Goal: Transaction & Acquisition: Purchase product/service

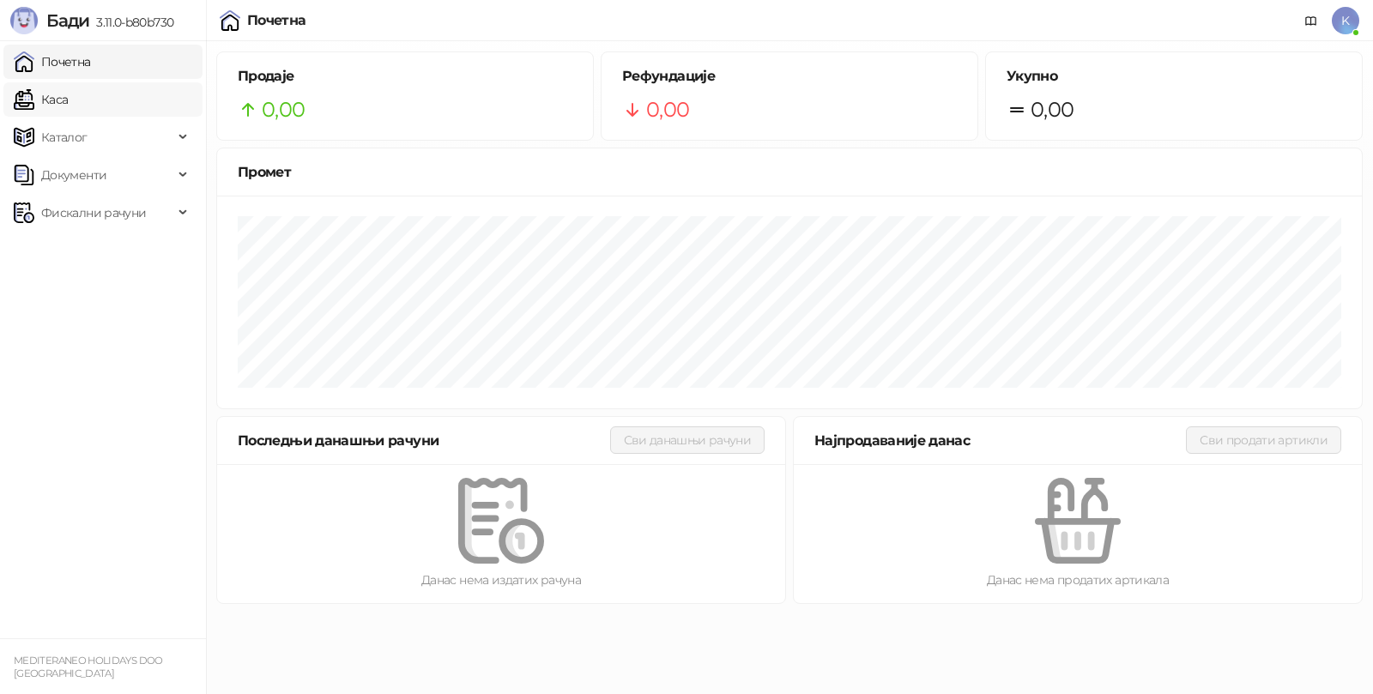
click at [65, 94] on link "Каса" at bounding box center [41, 99] width 54 height 34
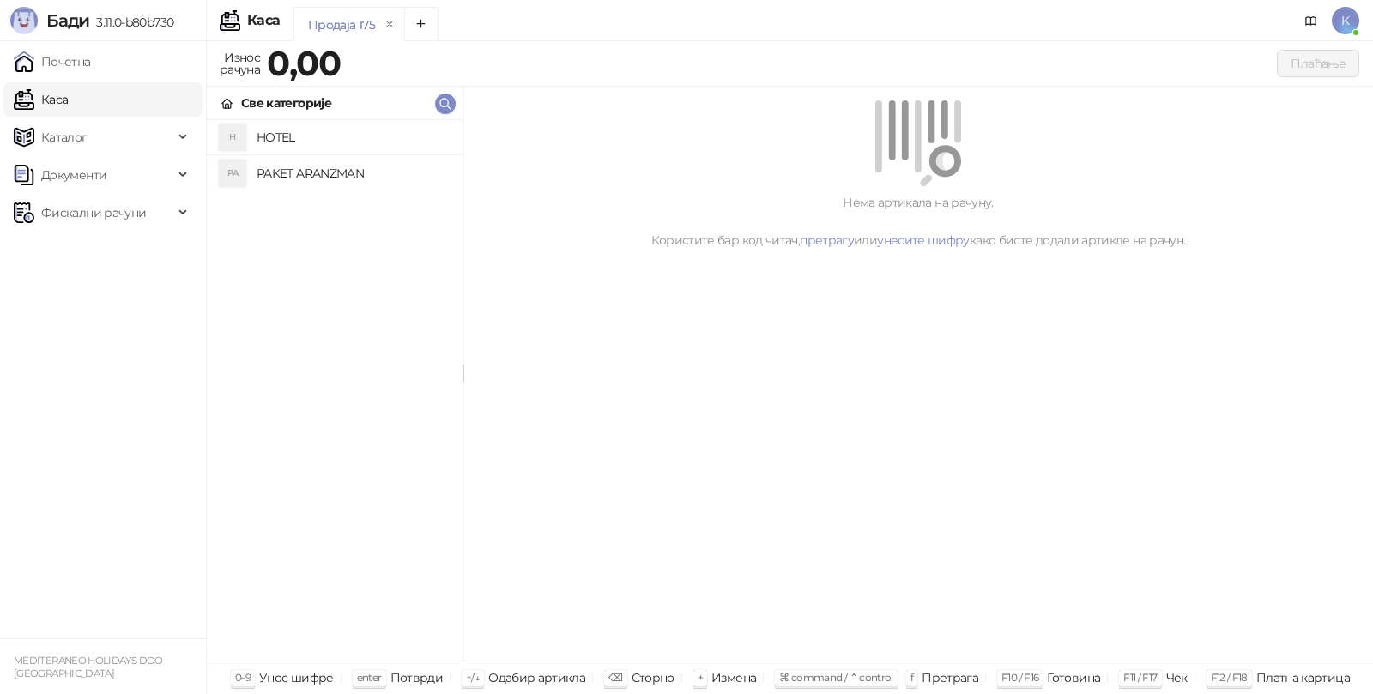
click at [346, 167] on h4 "PAKET ARANZMAN" at bounding box center [353, 173] width 192 height 27
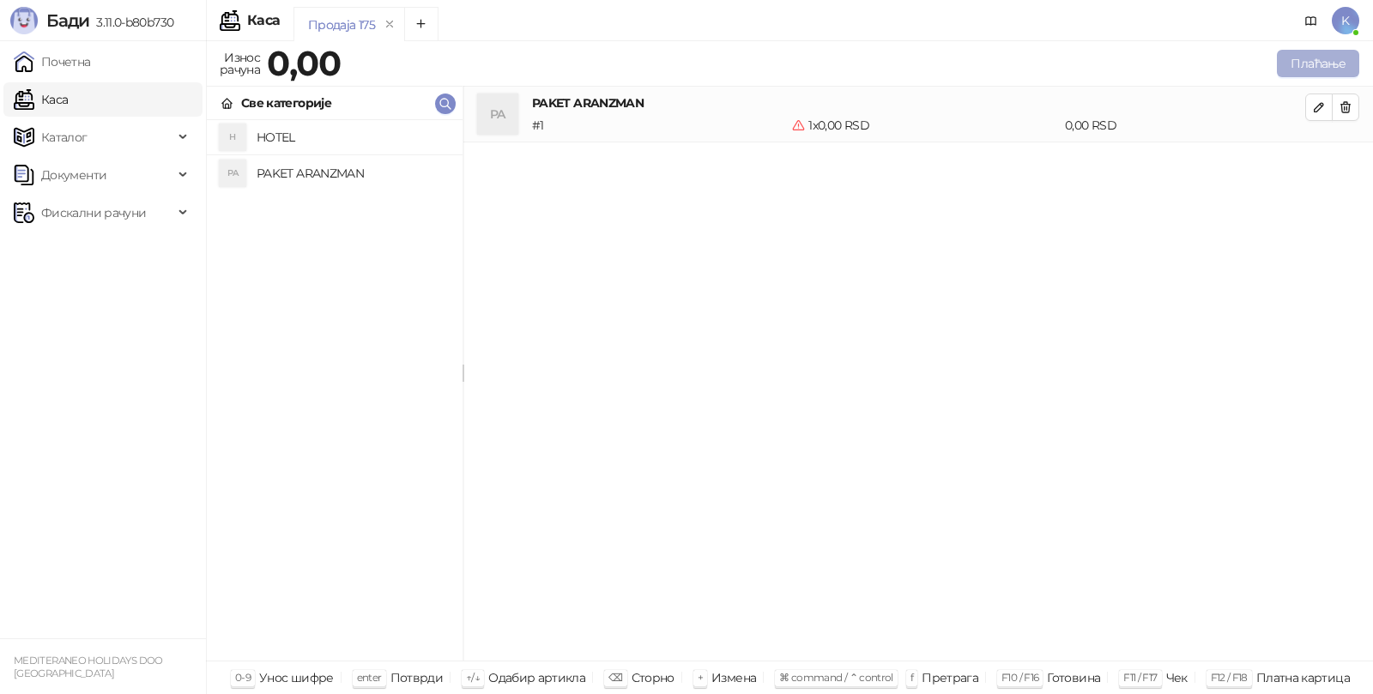
click at [1326, 54] on button "Плаћање" at bounding box center [1318, 63] width 82 height 27
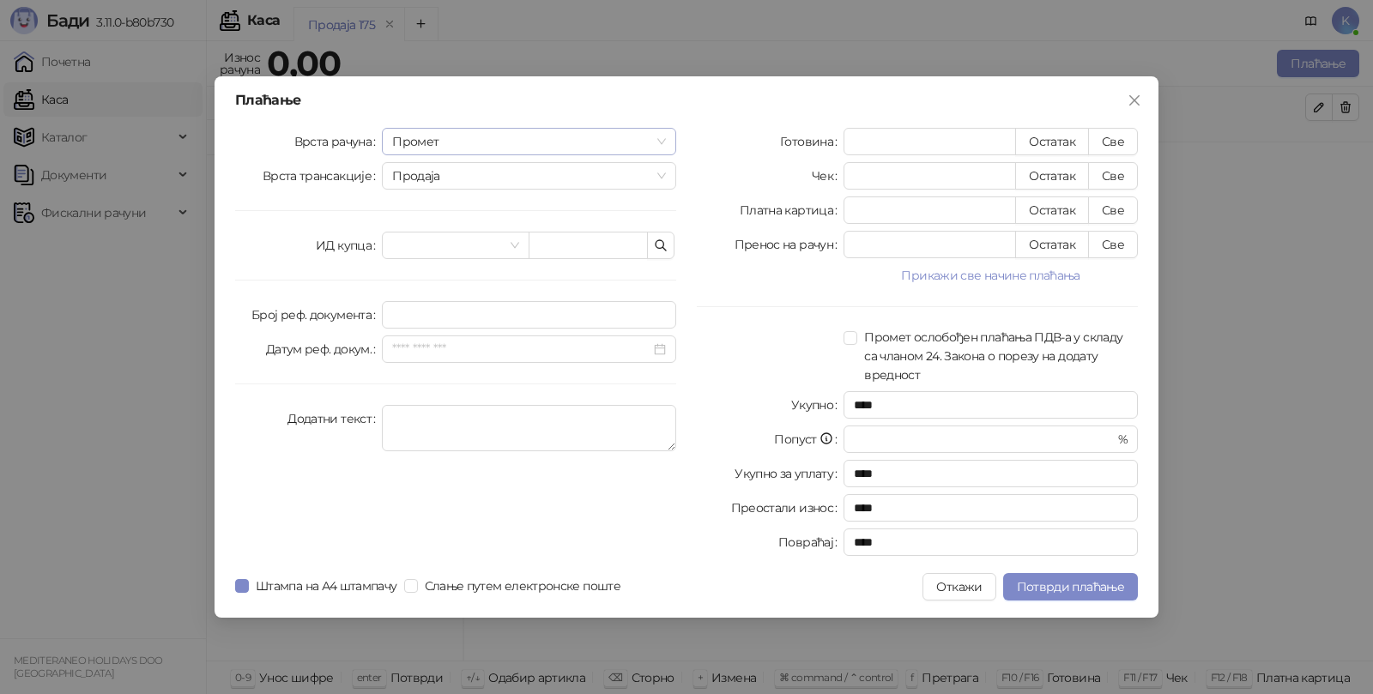
click at [450, 145] on span "Промет" at bounding box center [529, 142] width 274 height 26
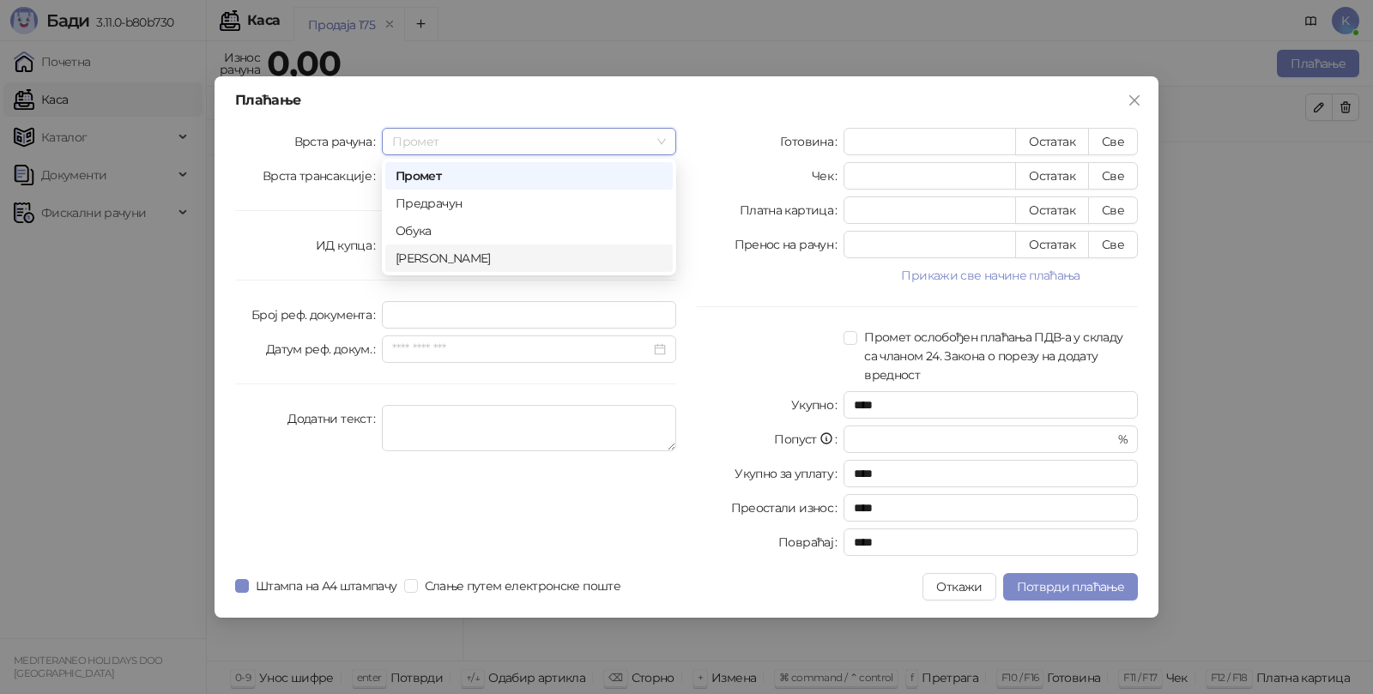
click at [419, 257] on div "[PERSON_NAME]" at bounding box center [529, 258] width 267 height 19
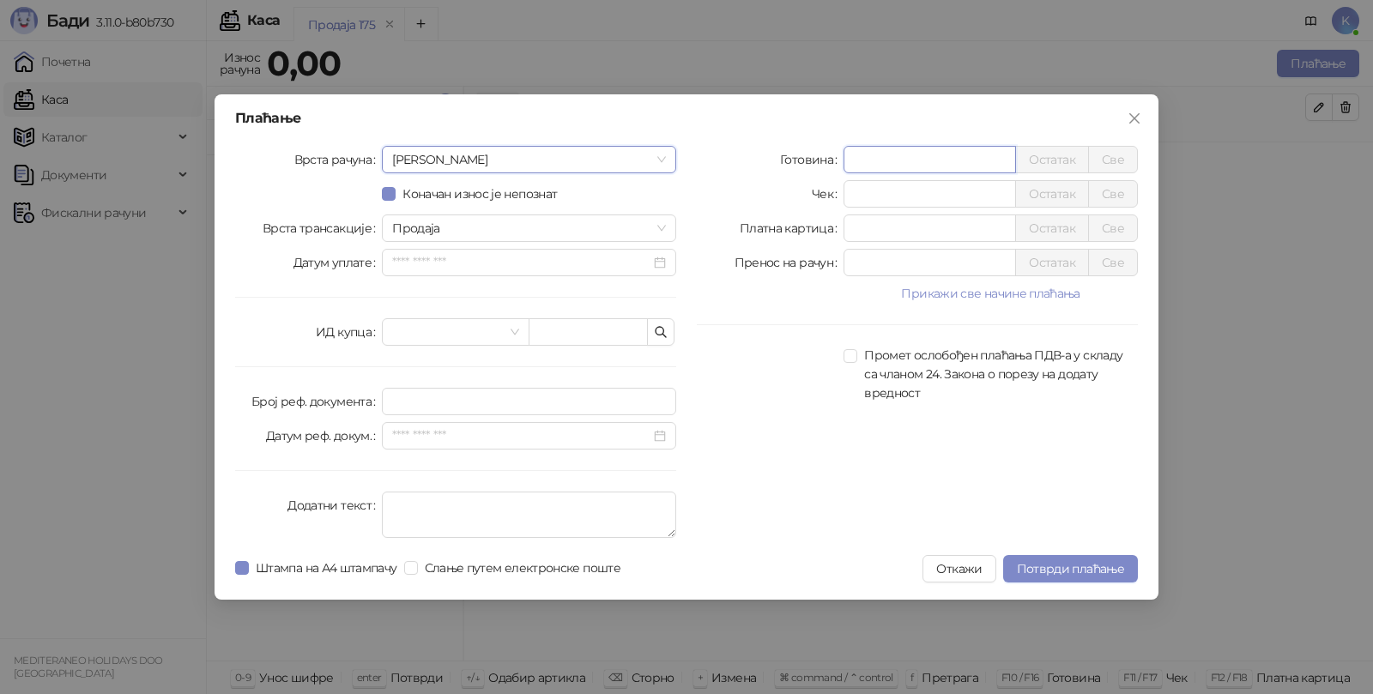
click at [893, 157] on input "*" at bounding box center [930, 160] width 171 height 26
type input "******"
click at [423, 501] on textarea "Додатни текст" at bounding box center [529, 515] width 294 height 46
type textarea "*********"
click at [1041, 565] on span "Потврди плаћање" at bounding box center [1070, 568] width 107 height 15
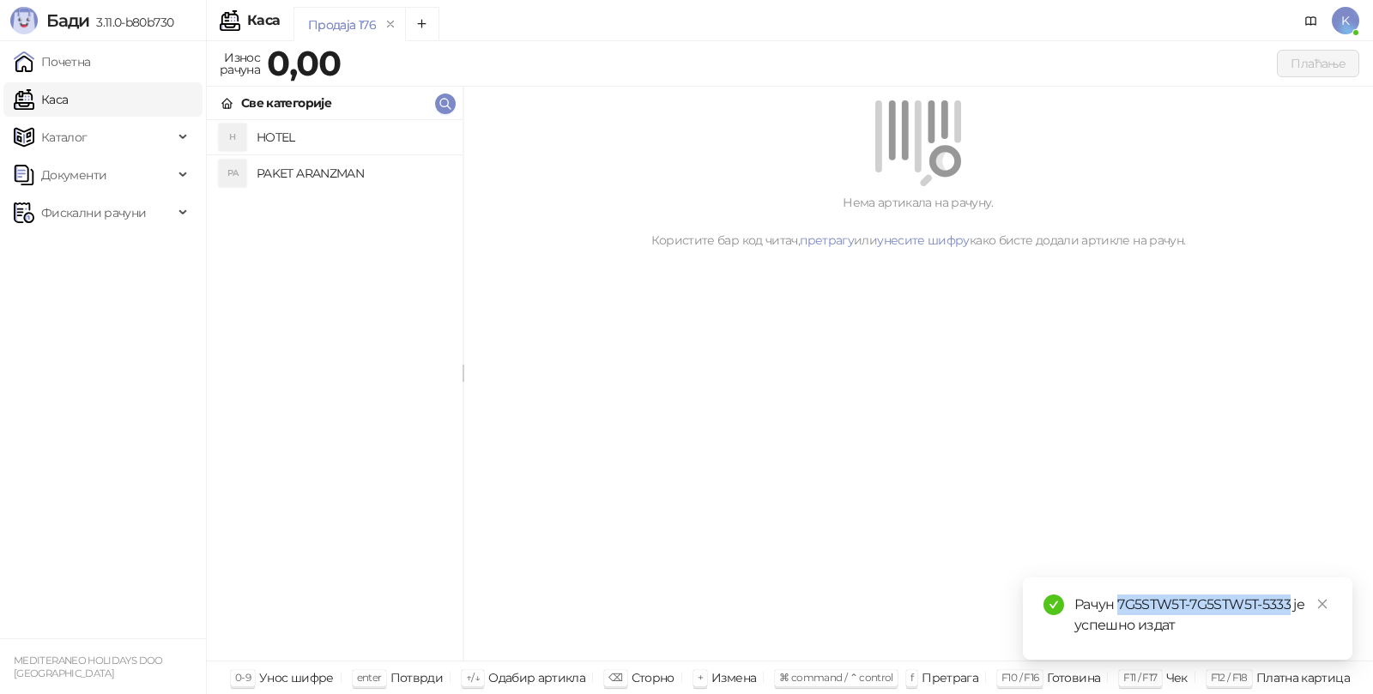
drag, startPoint x: 1119, startPoint y: 606, endPoint x: 1293, endPoint y: 609, distance: 174.3
click at [1293, 609] on div "Рачун 7G5STW5T-7G5STW5T-5333 је успешно издат" at bounding box center [1203, 615] width 257 height 41
copy div "7G5STW5T-7G5STW5T-5333"
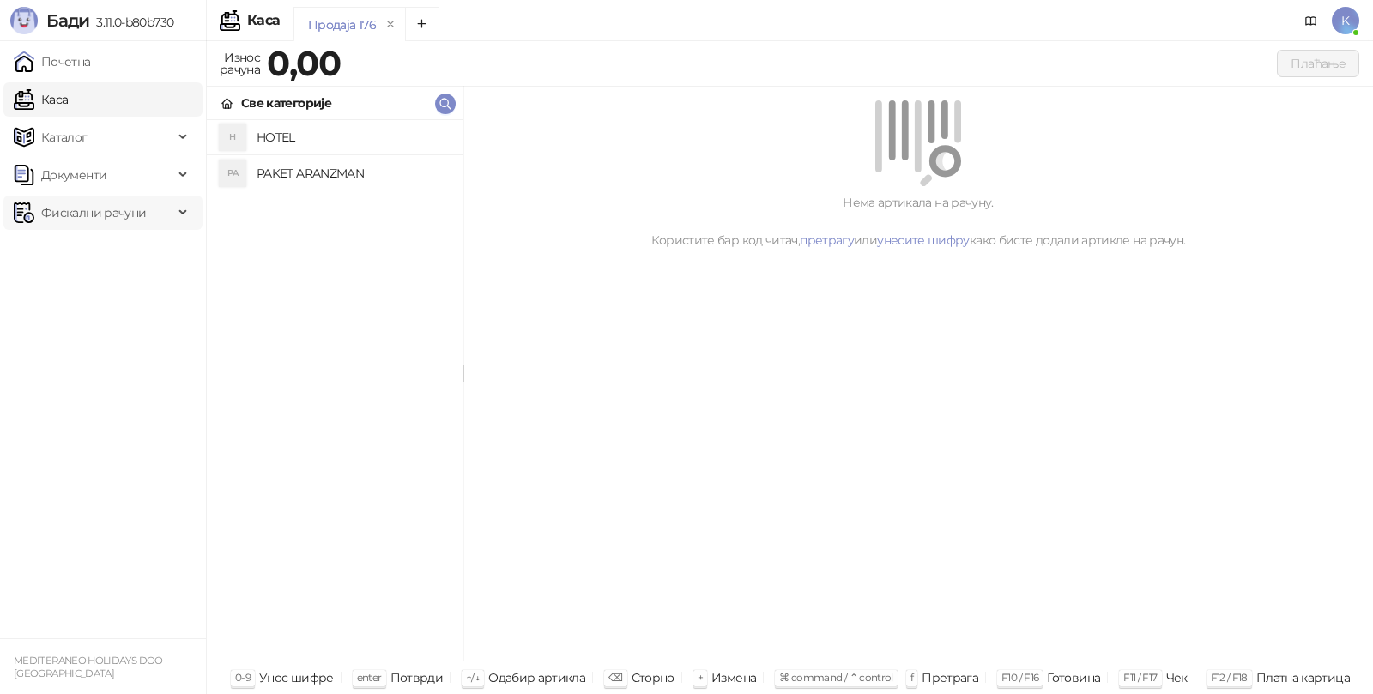
click at [93, 209] on span "Фискални рачуни" at bounding box center [93, 213] width 105 height 34
click at [89, 247] on link "Издати рачуни" at bounding box center [78, 250] width 115 height 34
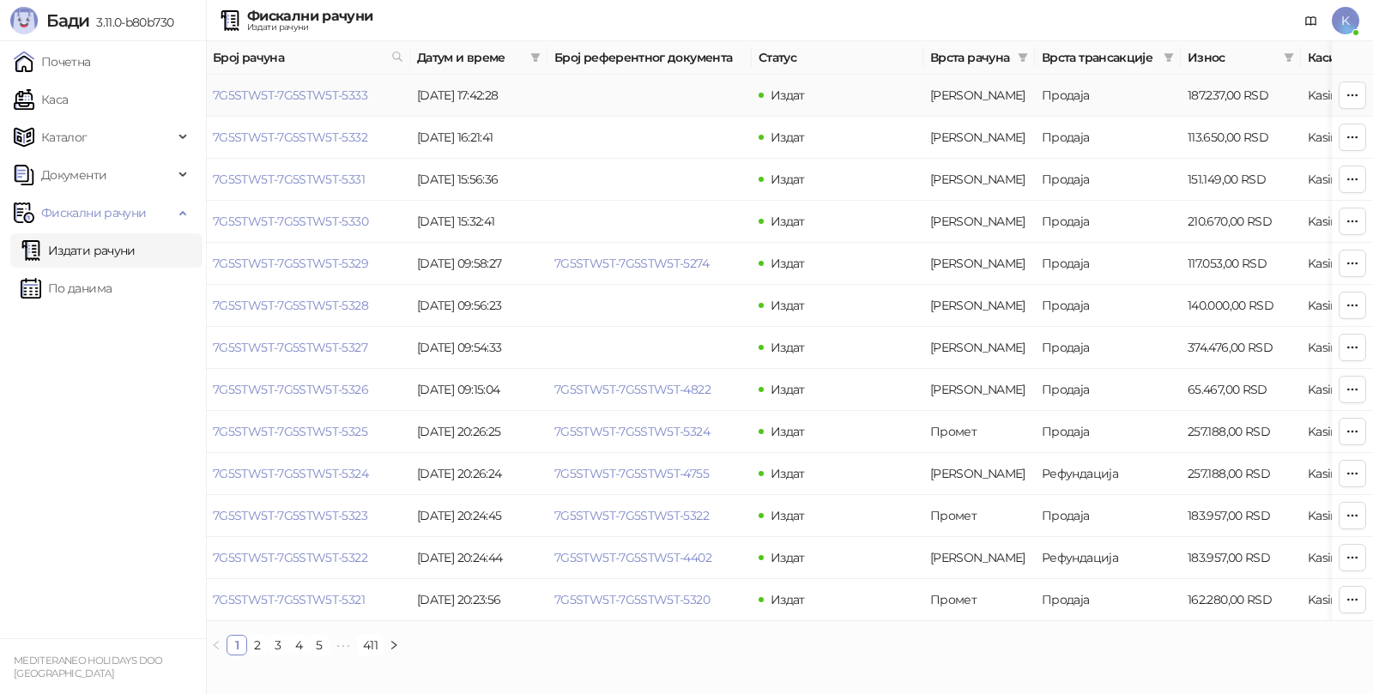
click at [274, 91] on link "7G5STW5T-7G5STW5T-5333" at bounding box center [290, 95] width 154 height 15
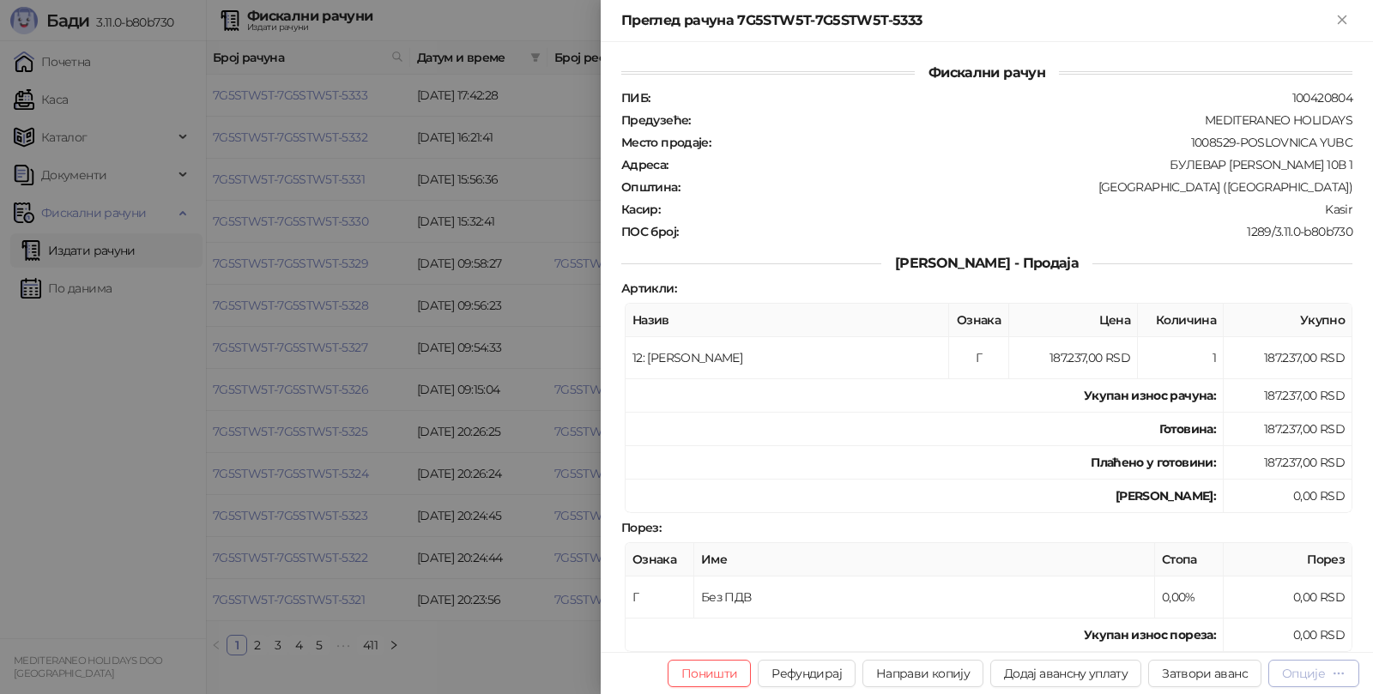
click at [1323, 673] on div "Опције" at bounding box center [1303, 673] width 43 height 15
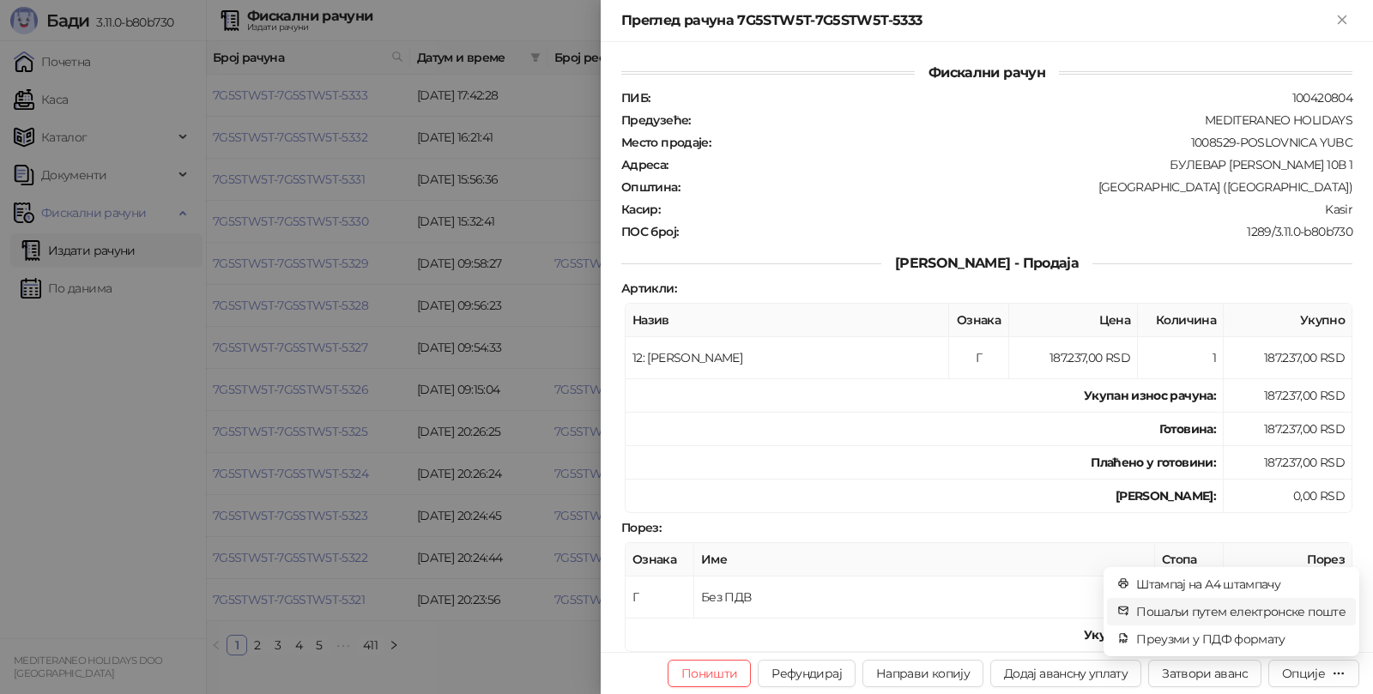
click at [1262, 611] on span "Пошаљи путем електронске поште" at bounding box center [1240, 611] width 209 height 19
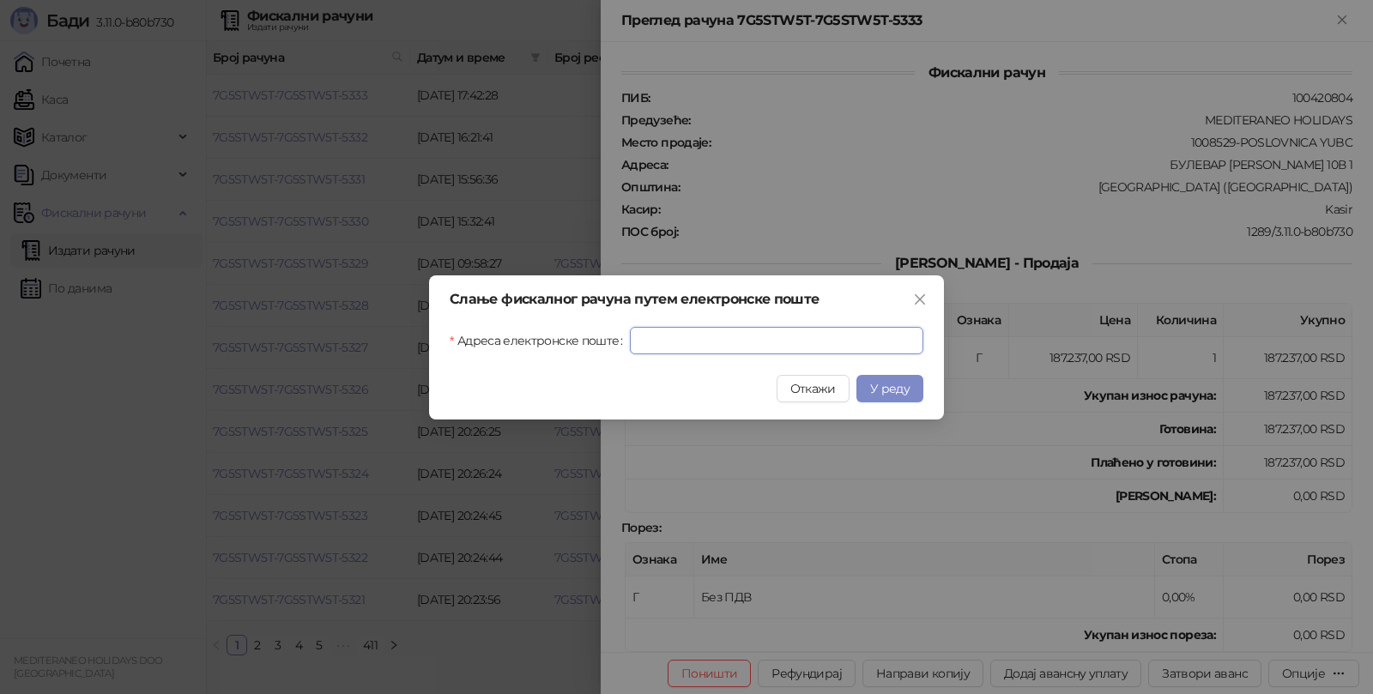
click at [762, 345] on input "Адреса електронске поште" at bounding box center [777, 340] width 294 height 27
paste input "**********"
type input "**********"
click at [880, 392] on span "У реду" at bounding box center [889, 388] width 39 height 15
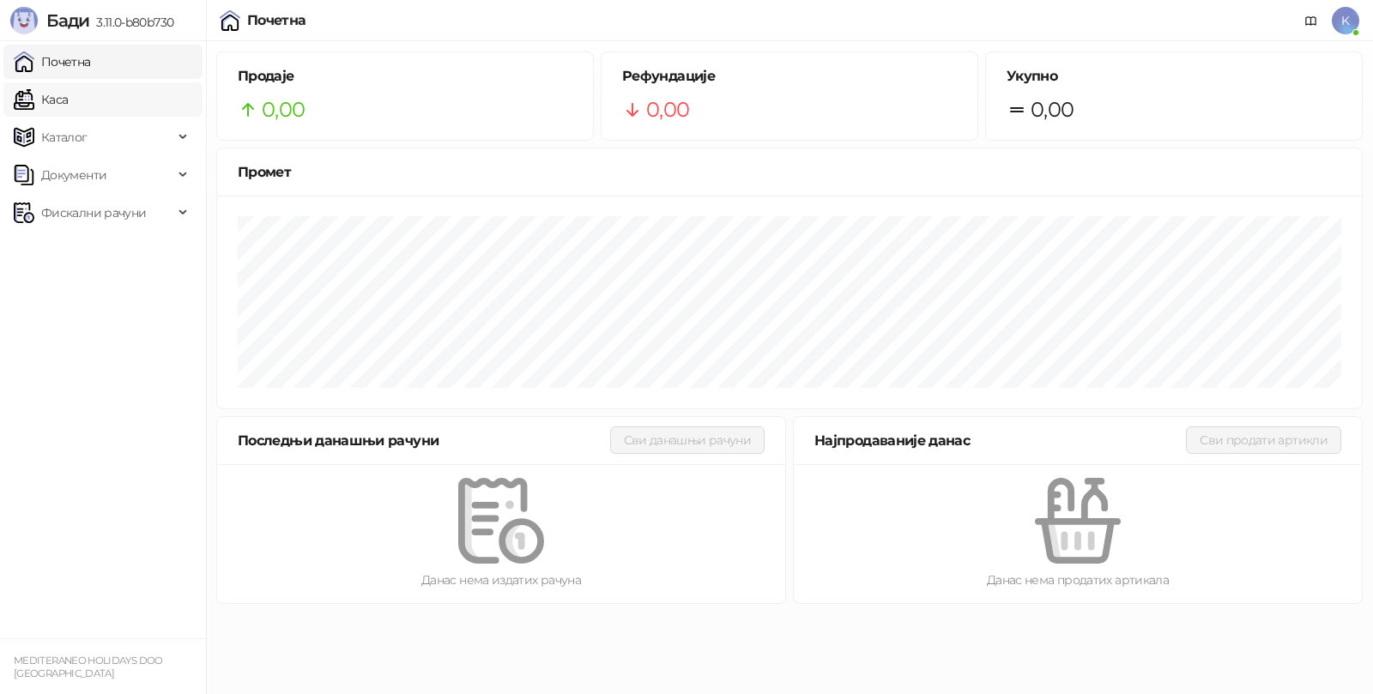
click at [68, 104] on link "Каса" at bounding box center [41, 99] width 54 height 34
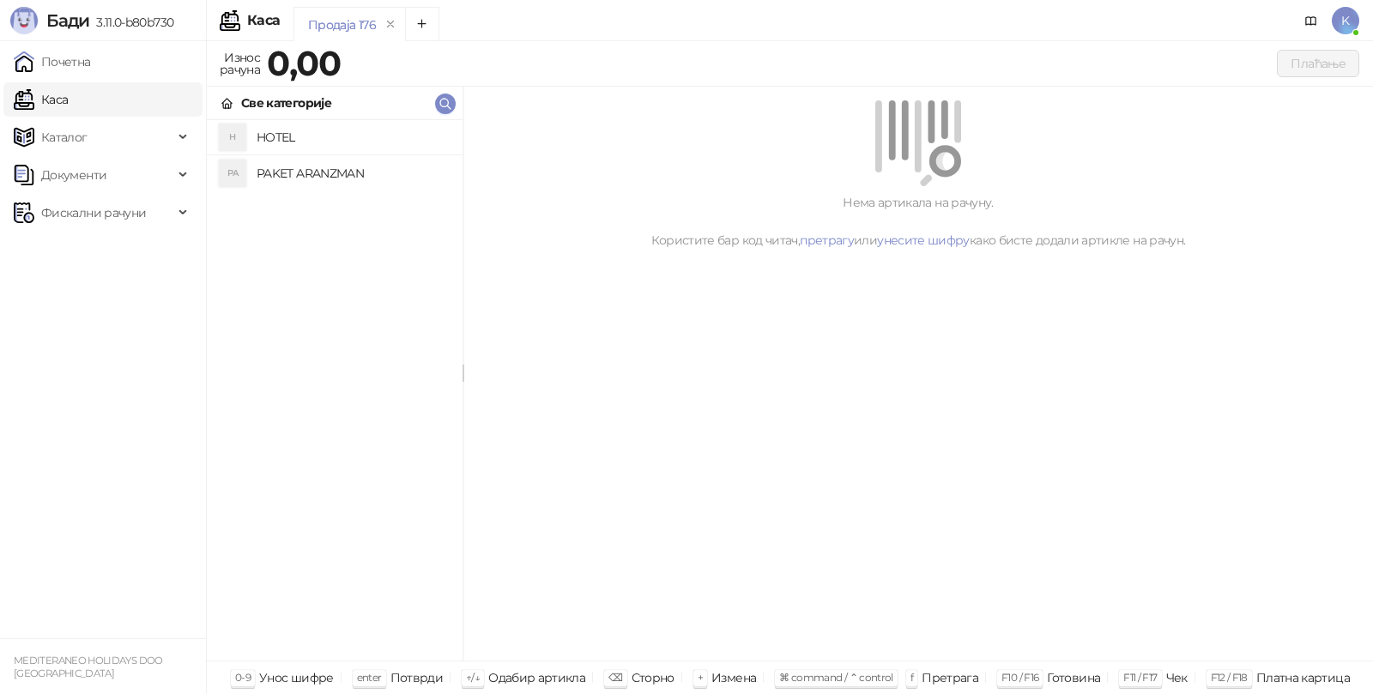
click at [297, 167] on h4 "PAKET ARANZMAN" at bounding box center [353, 173] width 192 height 27
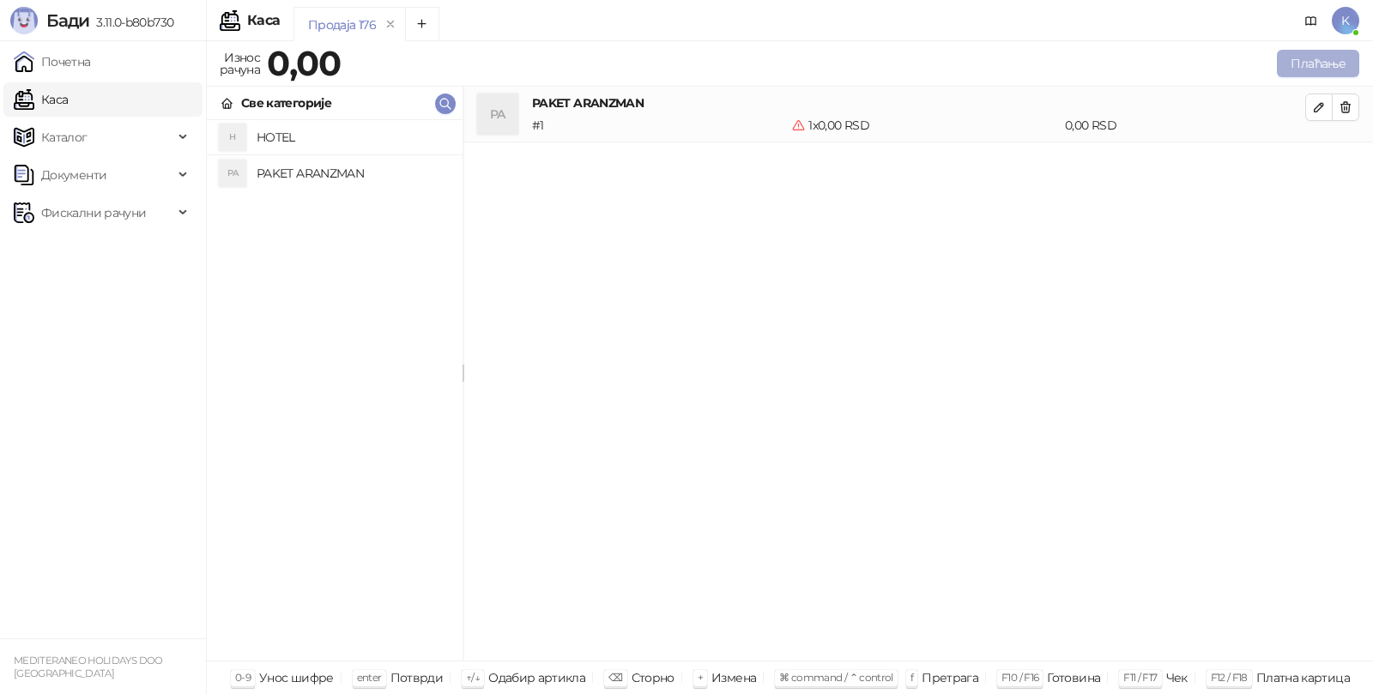
click at [1305, 65] on button "Плаћање" at bounding box center [1318, 63] width 82 height 27
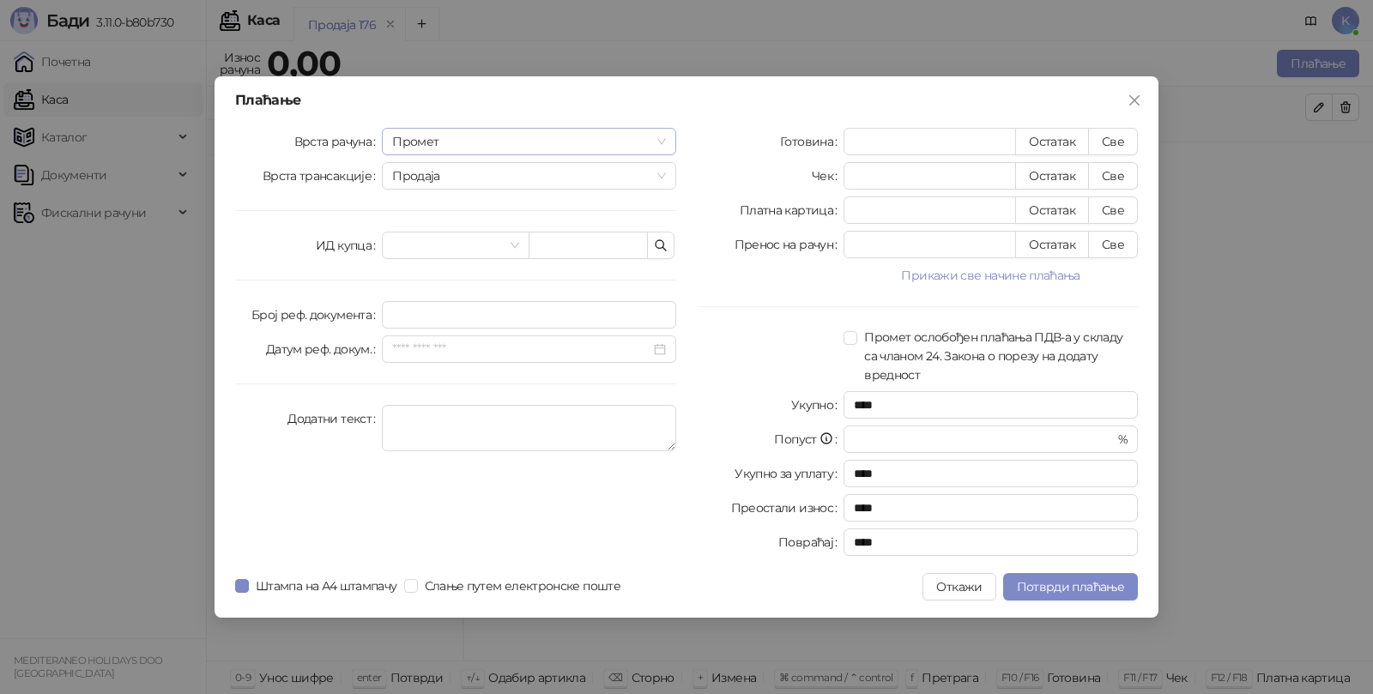
click at [409, 140] on span "Промет" at bounding box center [529, 142] width 274 height 26
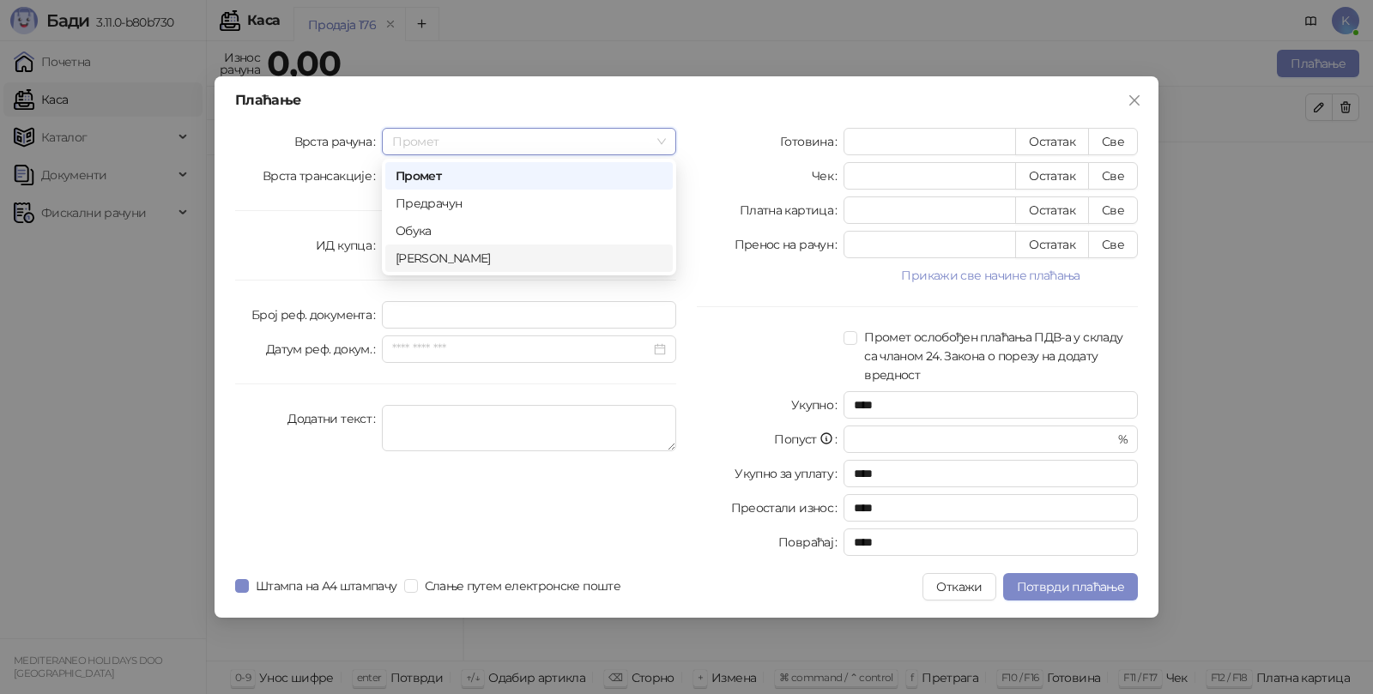
click at [425, 256] on div "[PERSON_NAME]" at bounding box center [529, 258] width 267 height 19
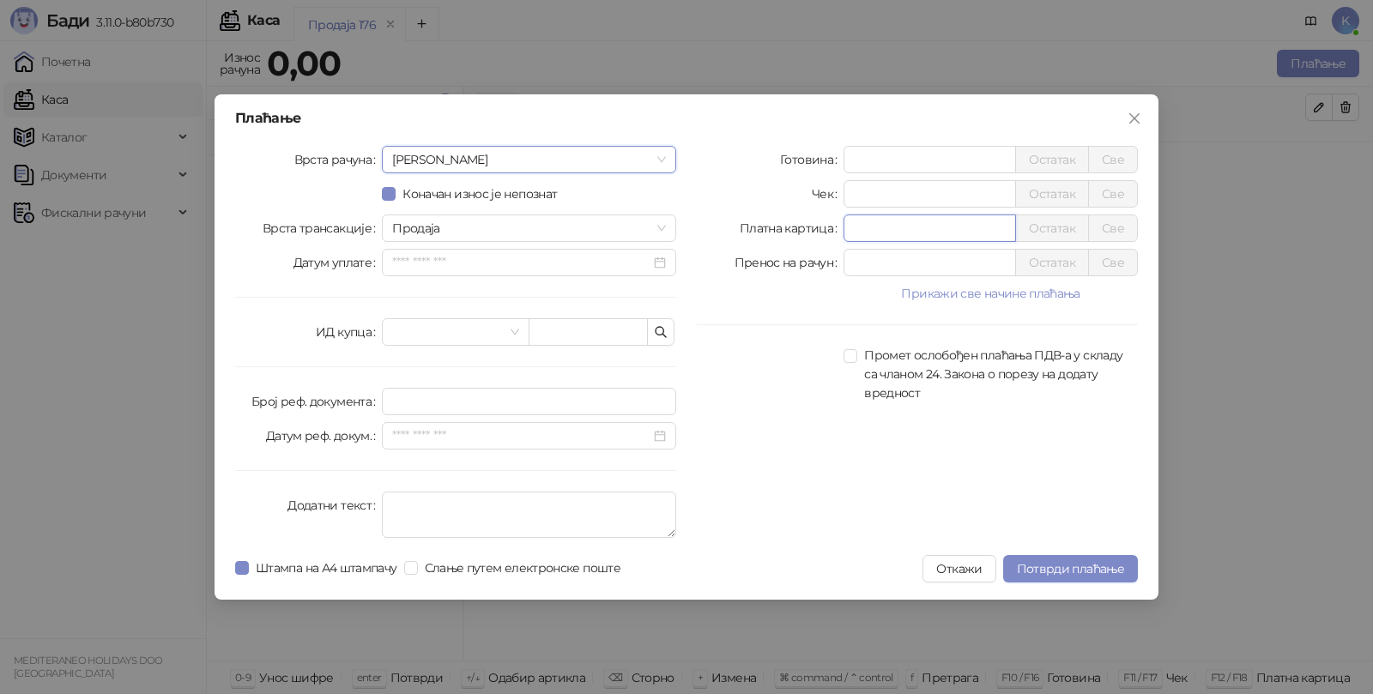
click at [881, 232] on input "*" at bounding box center [930, 228] width 171 height 26
type input "******"
click at [439, 504] on textarea "Додатни текст" at bounding box center [529, 515] width 294 height 46
type textarea "*********"
click at [1064, 564] on span "Потврди плаћање" at bounding box center [1070, 568] width 107 height 15
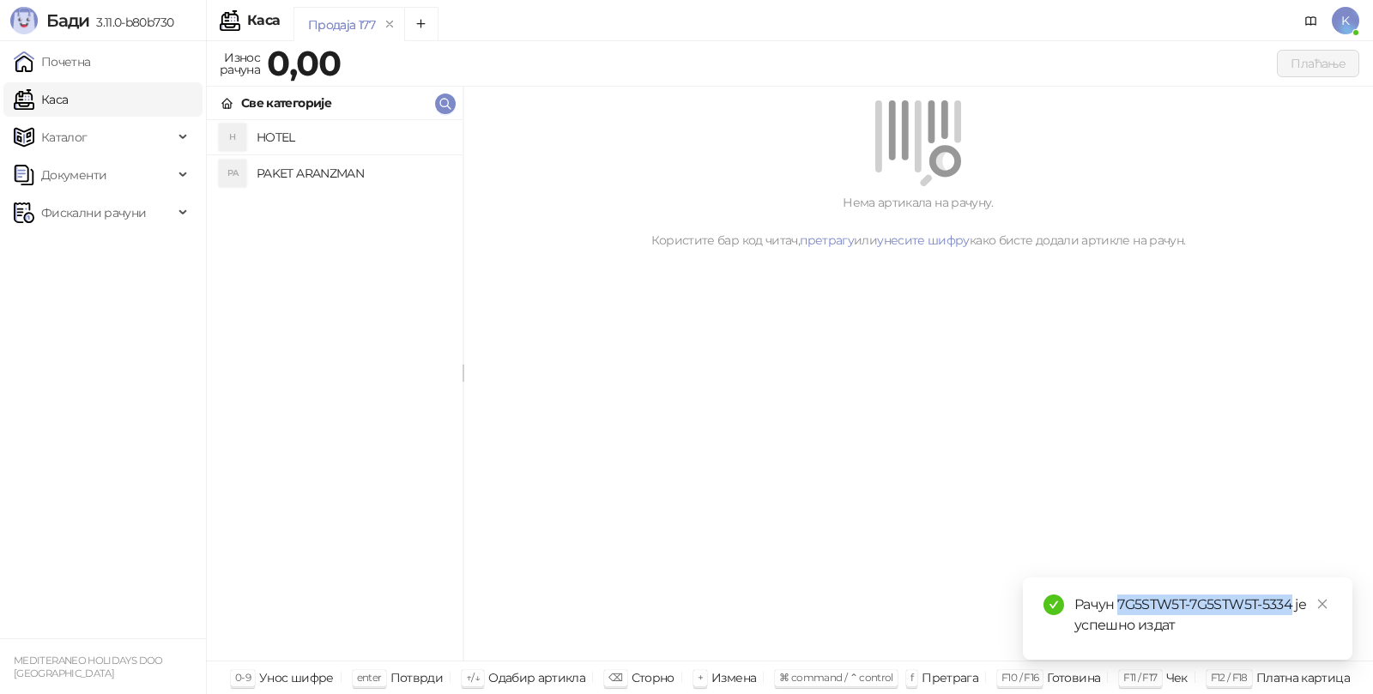
drag, startPoint x: 1117, startPoint y: 606, endPoint x: 1290, endPoint y: 603, distance: 172.5
click at [1290, 603] on div "Рачун 7G5STW5T-7G5STW5T-5334 је успешно издат" at bounding box center [1203, 615] width 257 height 41
copy div "7G5STW5T-7G5STW5T-5334"
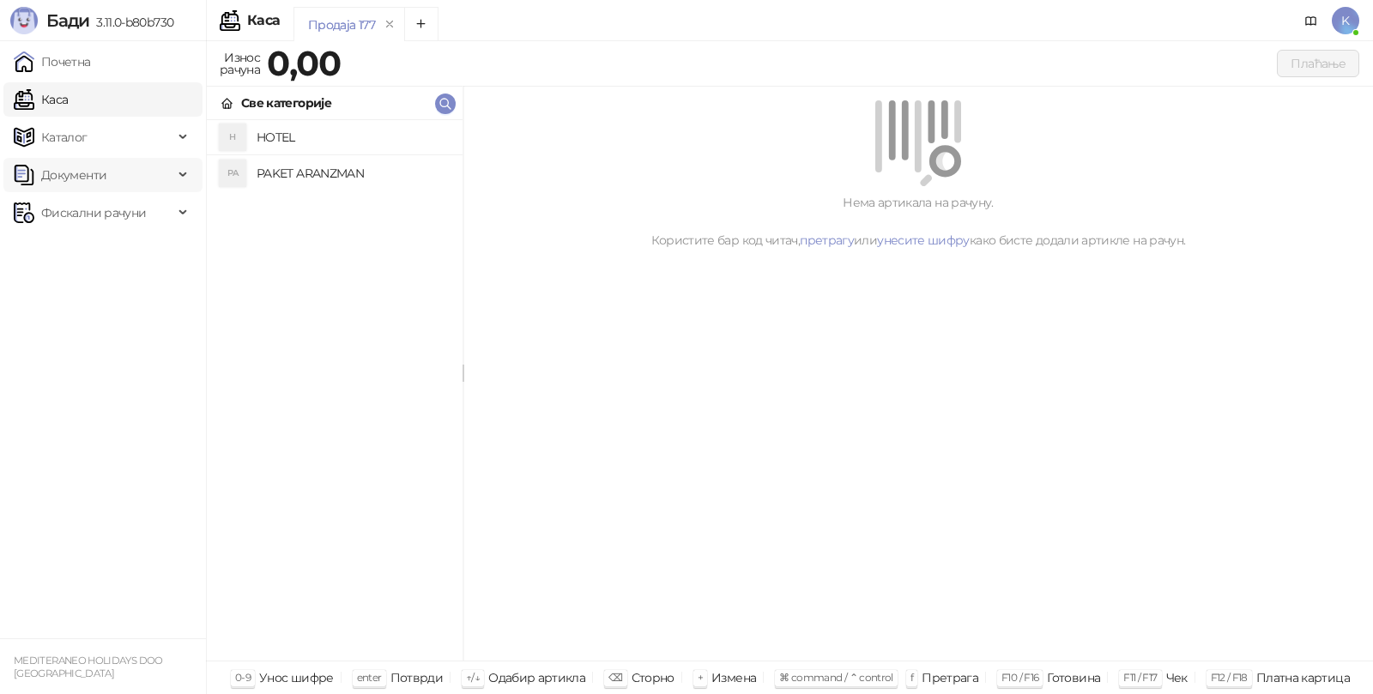
click at [69, 166] on span "Документи" at bounding box center [73, 175] width 65 height 34
click at [66, 286] on span "Фискални рачуни" at bounding box center [93, 292] width 105 height 34
click at [94, 327] on link "Издати рачуни" at bounding box center [78, 329] width 115 height 34
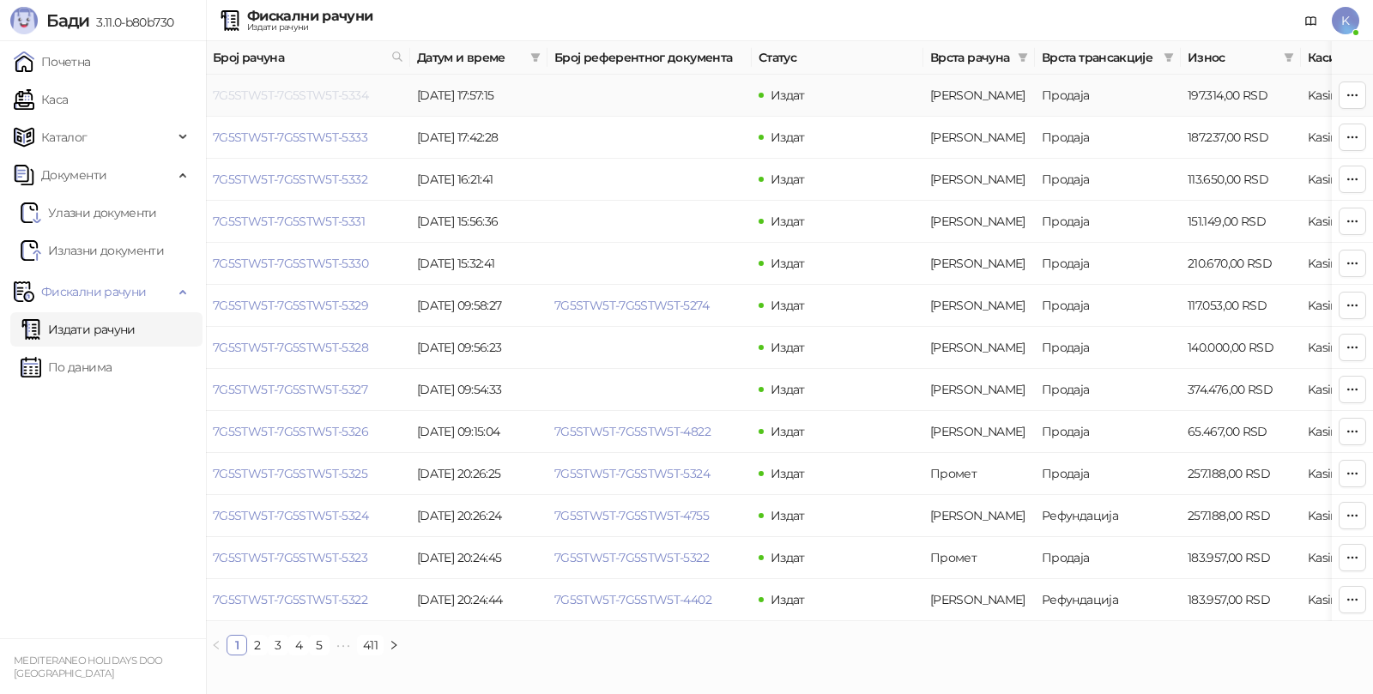
click at [342, 91] on link "7G5STW5T-7G5STW5T-5334" at bounding box center [290, 95] width 155 height 15
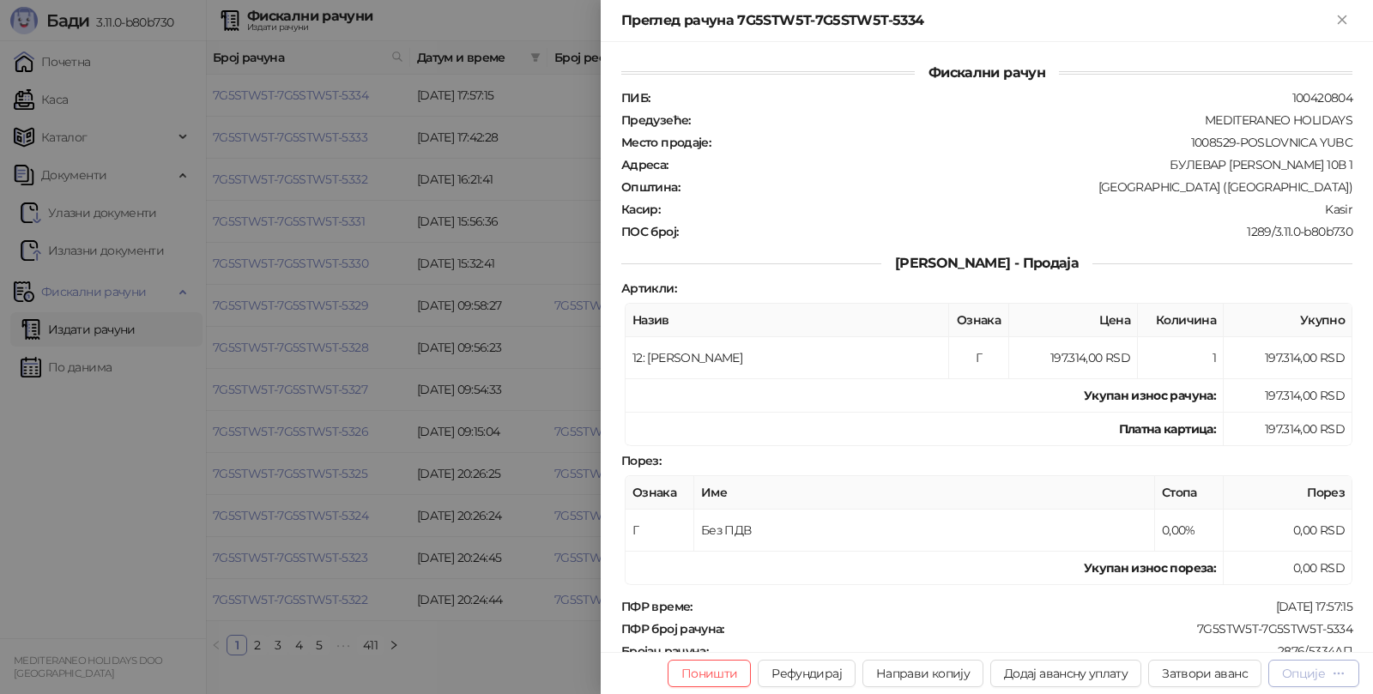
click at [1315, 675] on div "Опције" at bounding box center [1303, 673] width 43 height 15
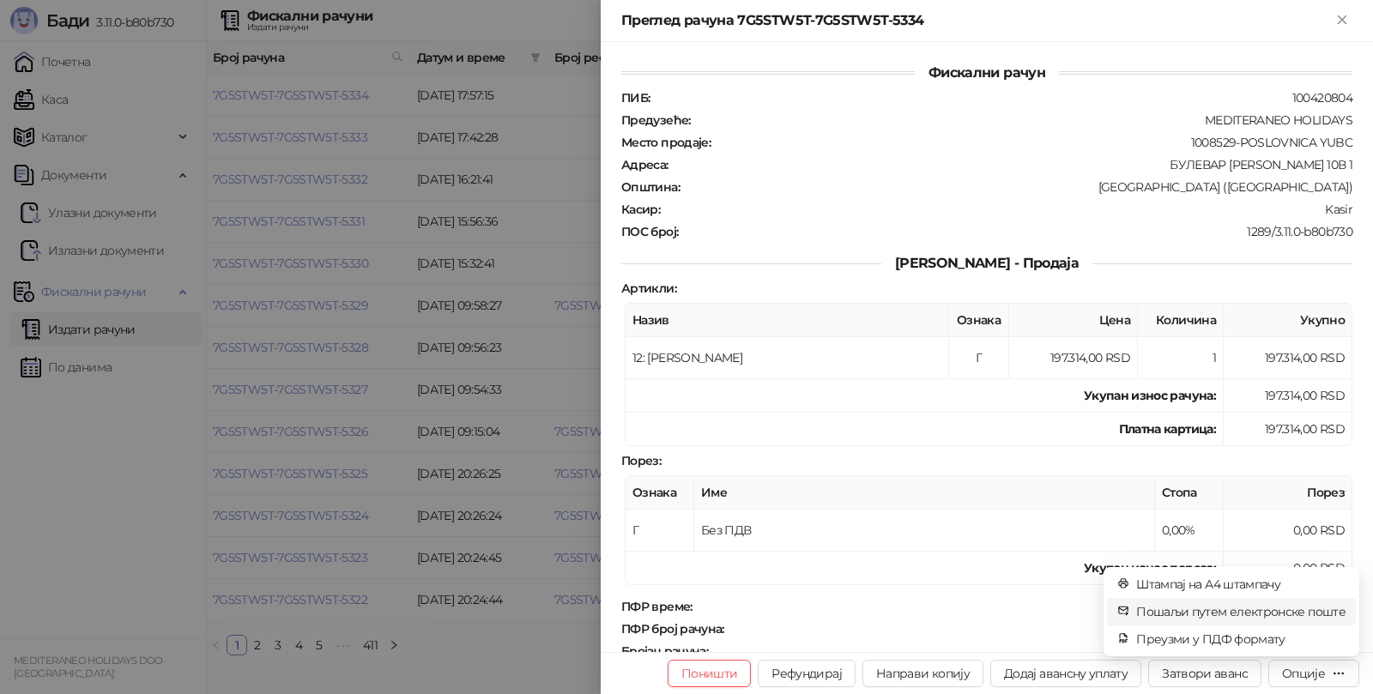
click at [1238, 614] on span "Пошаљи путем електронске поште" at bounding box center [1240, 611] width 209 height 19
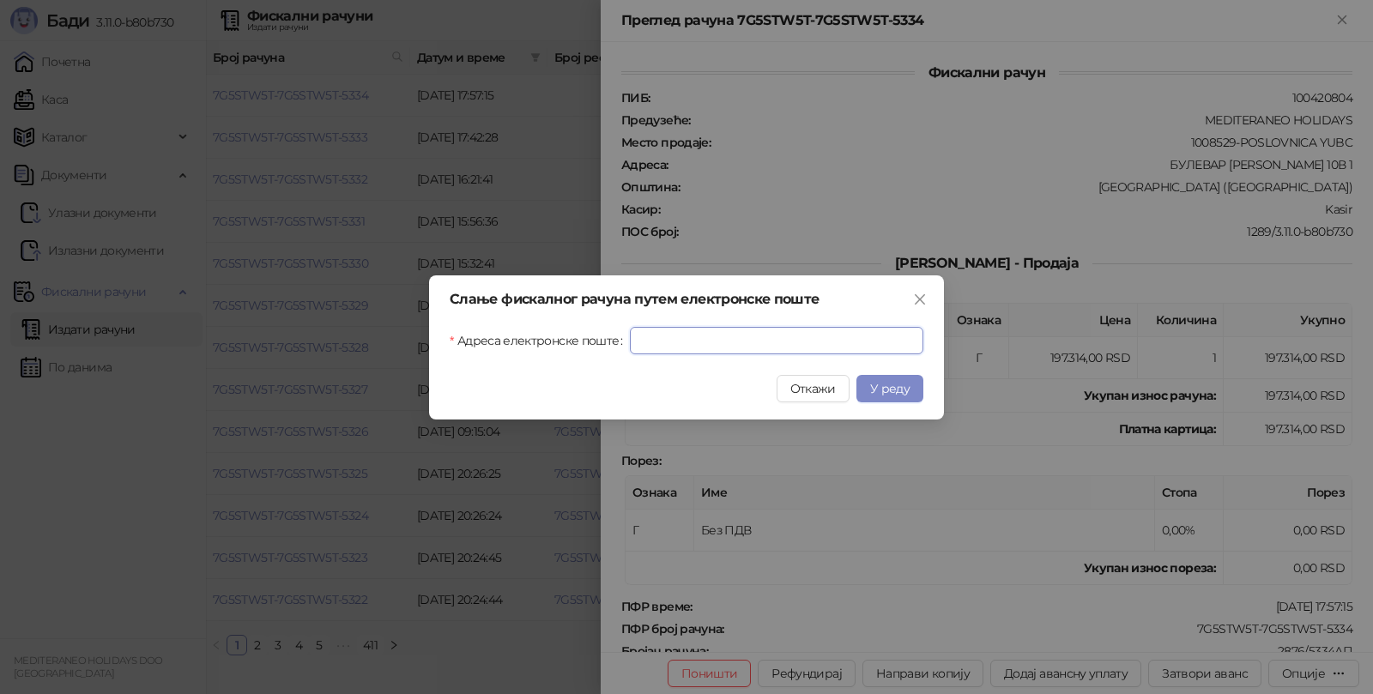
click at [748, 338] on input "Адреса електронске поште" at bounding box center [777, 340] width 294 height 27
paste input "**********"
type input "**********"
click at [895, 396] on span "У реду" at bounding box center [889, 388] width 39 height 15
